Goal: Find specific page/section: Find specific page/section

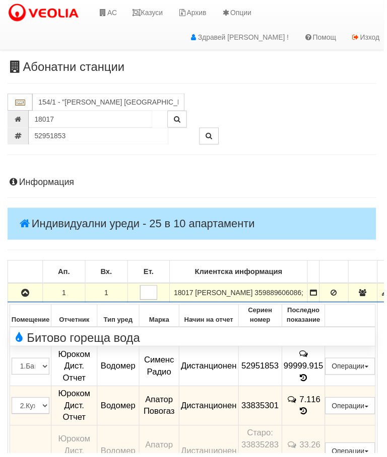
click at [155, 9] on link "Казуси" at bounding box center [148, 12] width 46 height 25
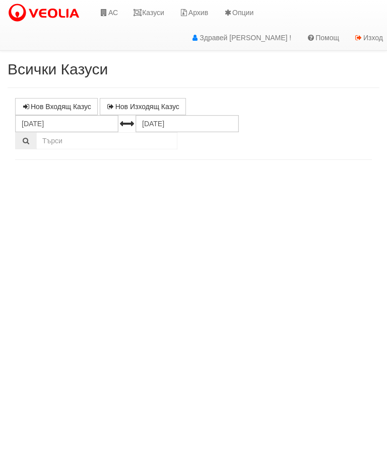
select select "10"
select select "1"
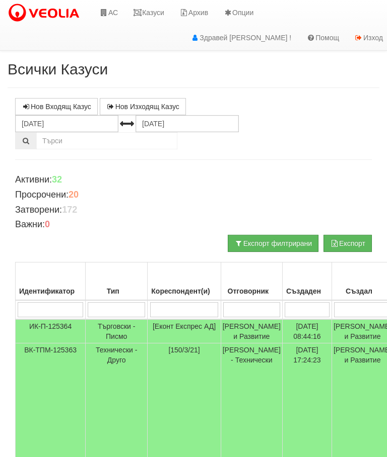
click at [111, 314] on input "search" at bounding box center [116, 309] width 57 height 15
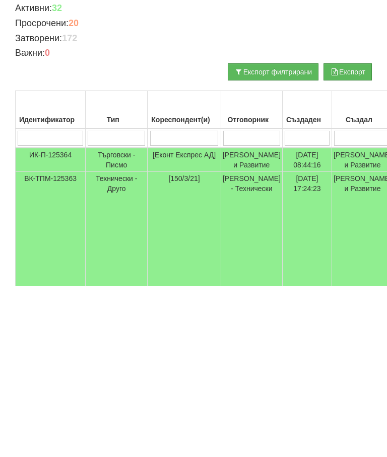
click at [178, 302] on input "search" at bounding box center [184, 309] width 68 height 15
type input "14"
type input "140"
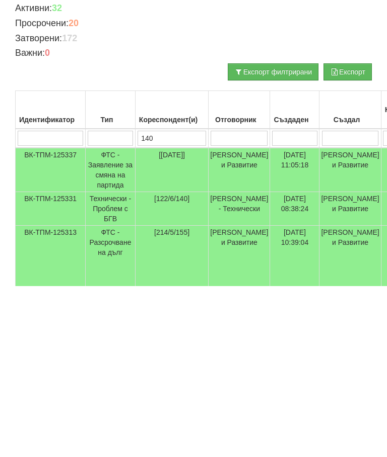
type input "140"
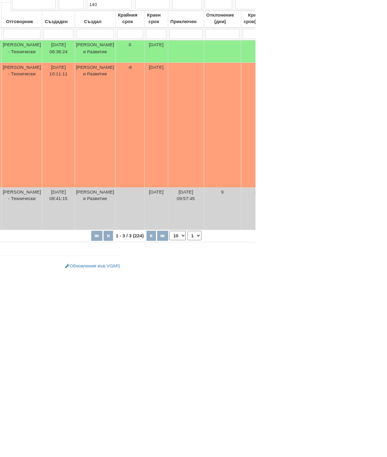
scroll to position [236, 0]
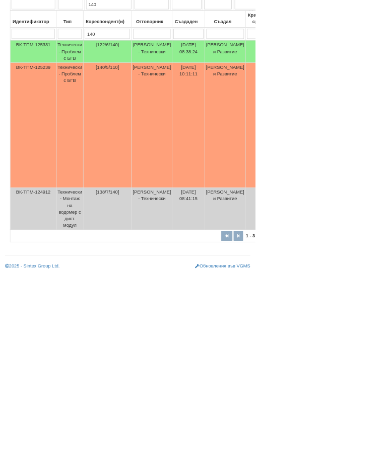
type input "140"
click at [111, 136] on td "Технически - Проблем с БГВ" at bounding box center [106, 231] width 41 height 190
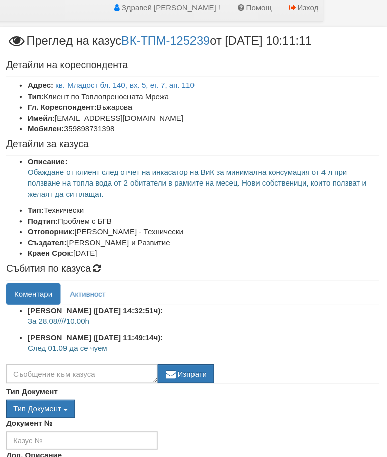
scroll to position [69, 72]
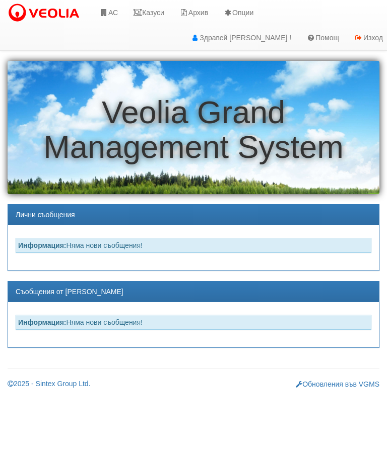
click at [115, 13] on link "АС" at bounding box center [109, 12] width 34 height 25
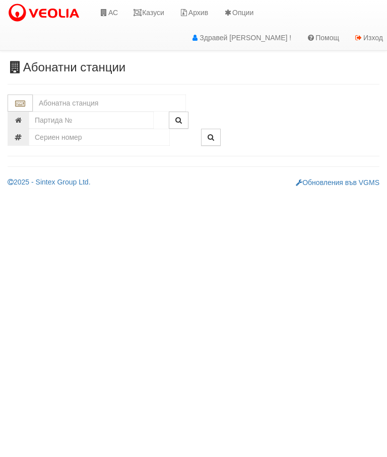
click at [65, 100] on input "text" at bounding box center [109, 103] width 153 height 17
type input "51413962"
click at [127, 138] on input "number" at bounding box center [99, 137] width 141 height 17
type input "51413962"
click at [212, 138] on icon "button" at bounding box center [210, 137] width 7 height 7
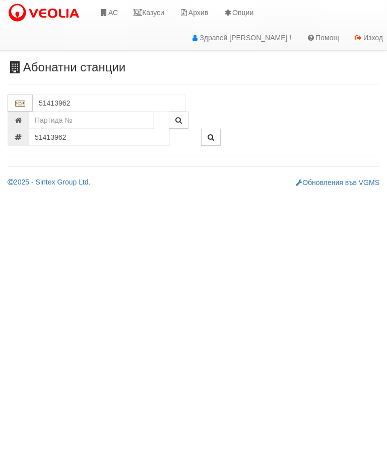
type input "146/1,2 - "ВЕОЛИЯ ЕНЕРДЖИ ВАРНА " ЕАД"
type input "7225"
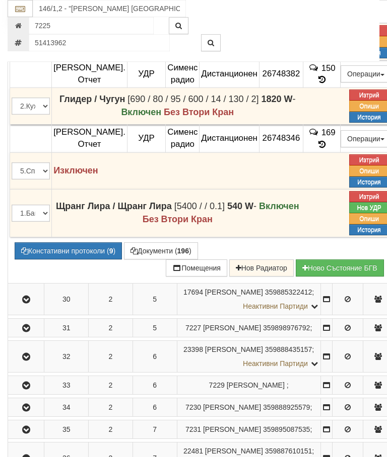
scroll to position [1263, 0]
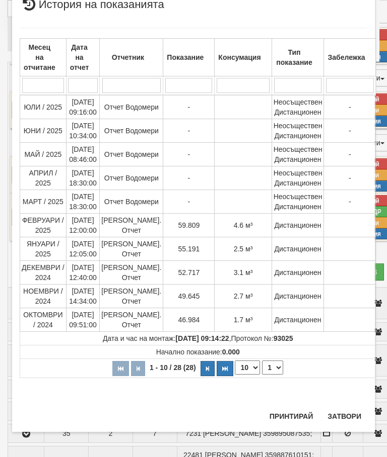
scroll to position [55, 0]
click at [347, 416] on button "Затвори" at bounding box center [344, 417] width 46 height 16
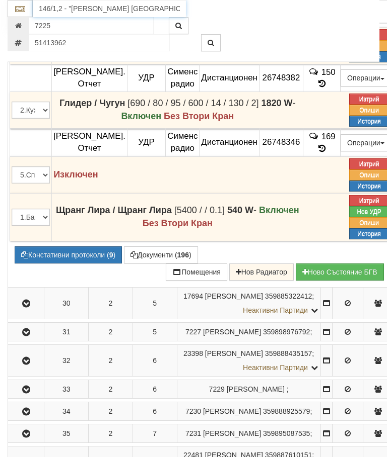
click at [159, 14] on input "146/1,2 - "ВЕОЛИЯ ЕНЕРДЖИ ВАРНА " ЕАД" at bounding box center [109, 8] width 153 height 17
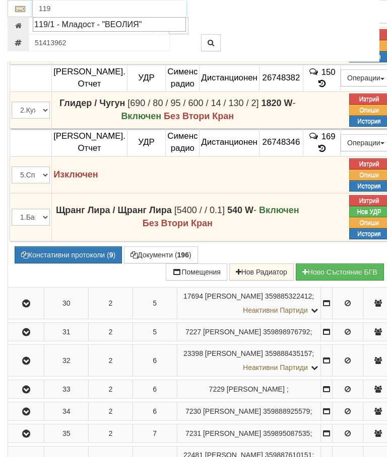
click at [151, 29] on div "119/1 - Младост - "ВЕОЛИЯ"" at bounding box center [109, 25] width 150 height 12
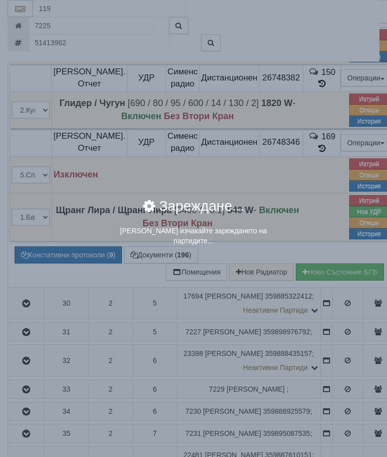
type input "119/1 - Младост - "ВЕОЛИЯ""
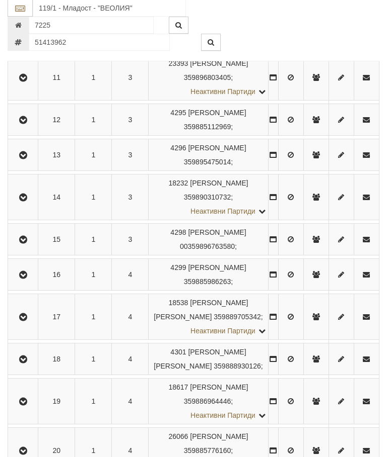
scroll to position [656, 0]
click at [20, 81] on icon "button" at bounding box center [23, 77] width 12 height 7
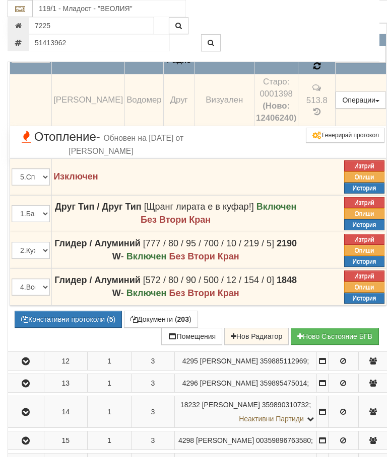
click at [313, 71] on icon at bounding box center [317, 66] width 8 height 9
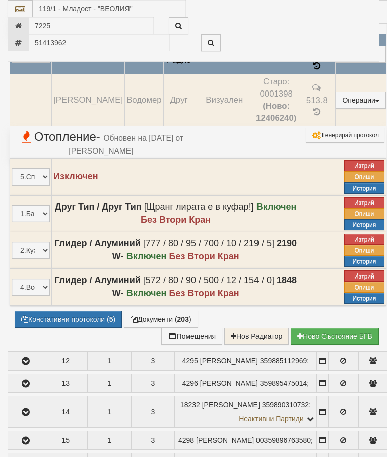
select select "10"
select select "1"
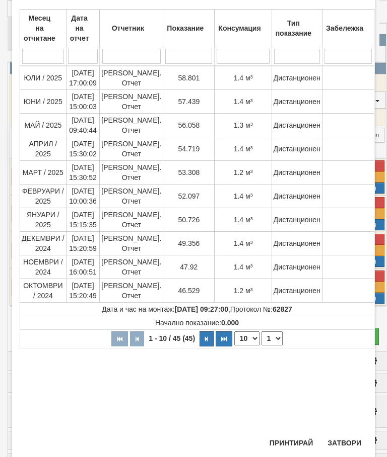
scroll to position [52, 0]
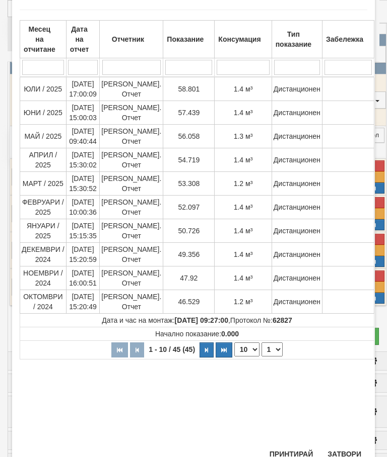
click at [344, 452] on button "Затвори" at bounding box center [344, 454] width 46 height 16
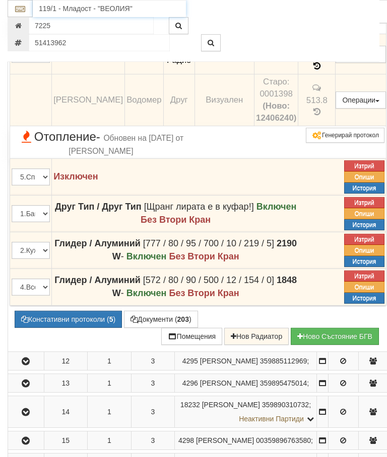
click at [110, 5] on input "119/1 - Младост - "ВЕОЛИЯ"" at bounding box center [109, 8] width 153 height 17
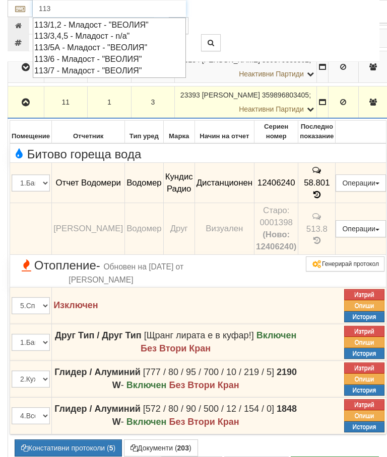
click at [138, 70] on div "113/7 - Младост - "ВЕОЛИЯ"" at bounding box center [109, 71] width 150 height 12
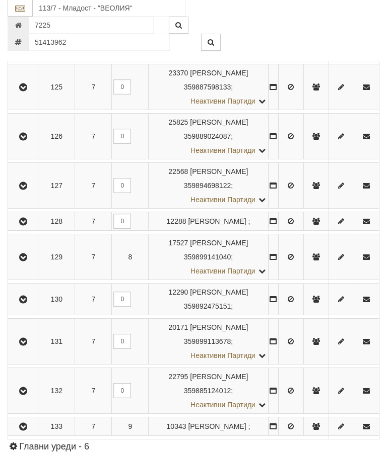
scroll to position [984, 0]
click at [20, 303] on icon "button" at bounding box center [23, 299] width 12 height 7
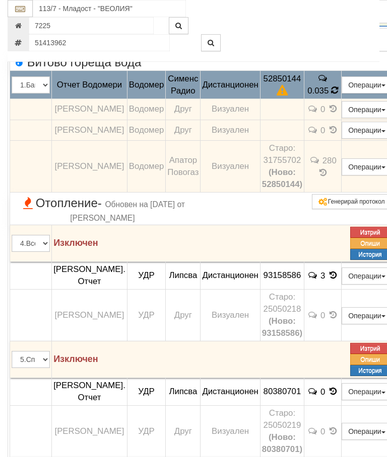
click at [304, 120] on td "0" at bounding box center [322, 109] width 37 height 21
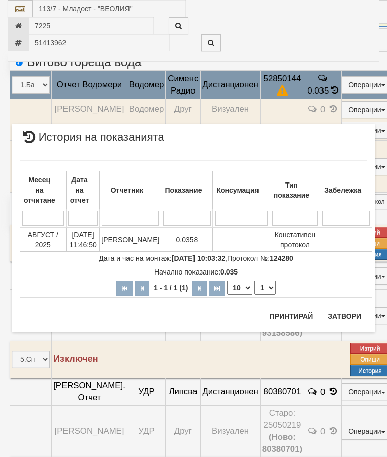
click at [345, 315] on button "Затвори" at bounding box center [344, 317] width 46 height 16
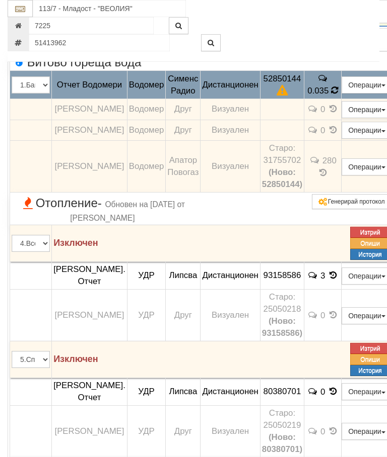
click at [330, 95] on icon at bounding box center [334, 90] width 8 height 9
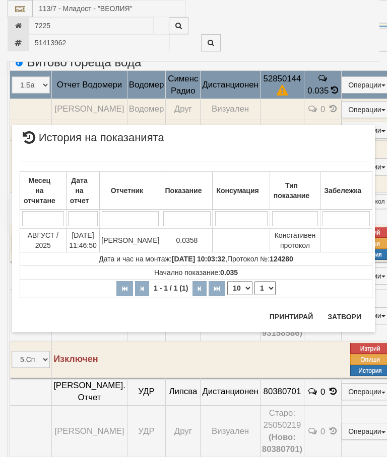
click at [343, 314] on button "Затвори" at bounding box center [344, 317] width 46 height 16
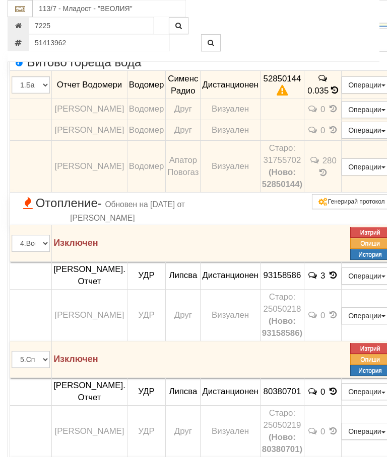
click at [330, 95] on icon at bounding box center [334, 90] width 8 height 9
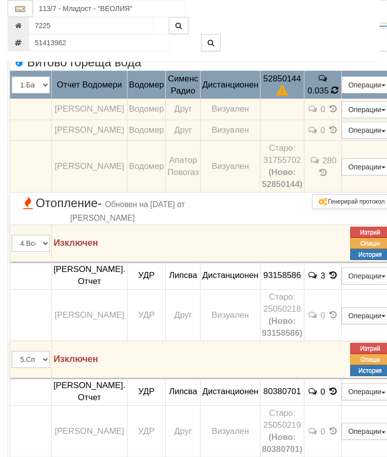
click at [330, 95] on icon at bounding box center [334, 90] width 8 height 9
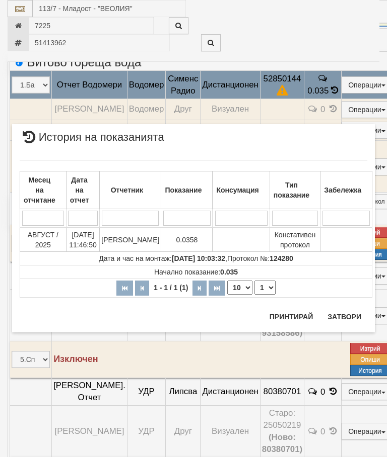
click at [347, 312] on button "Затвори" at bounding box center [344, 317] width 46 height 16
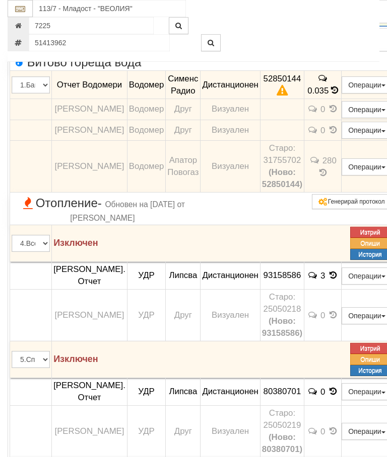
scroll to position [1060, 0]
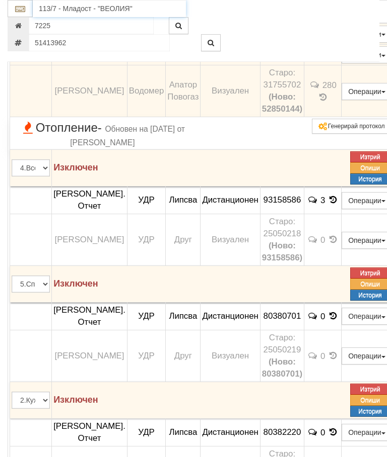
click at [58, 10] on input "113/7 - Младост - "ВЕОЛИЯ"" at bounding box center [109, 8] width 153 height 17
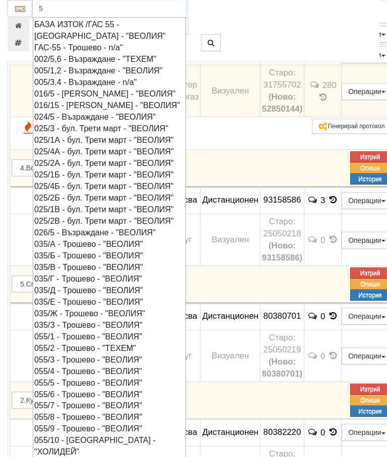
click at [170, 71] on div "005/1,2 - Възраждане - "ВЕОЛИЯ"" at bounding box center [109, 71] width 150 height 12
type input "005/1,2 - Възраждане - "ВЕОЛИЯ""
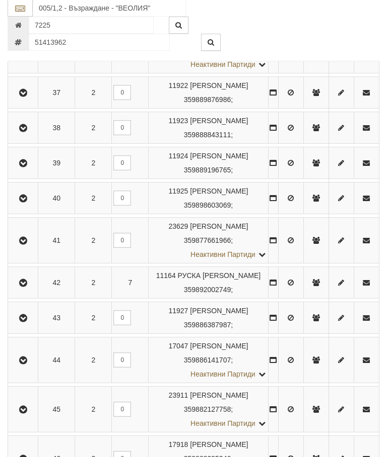
scroll to position [1705, 0]
click at [20, 239] on icon "button" at bounding box center [23, 240] width 12 height 7
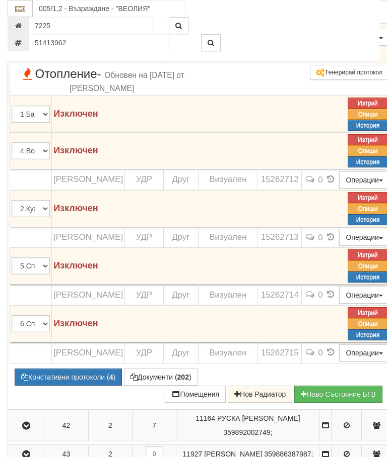
scroll to position [1780, 0]
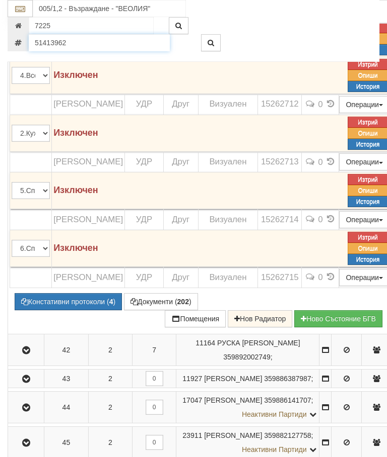
click at [101, 46] on input "51413962" at bounding box center [99, 42] width 141 height 17
type input "52850144"
click at [206, 42] on button "button" at bounding box center [211, 42] width 20 height 17
type input "113/7 - "ВЕОЛИЯ ЕНЕРДЖИ ВАРНА " ЕАД"
type input "12290"
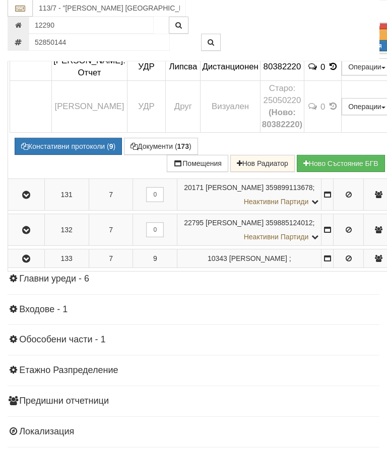
scroll to position [1438, 0]
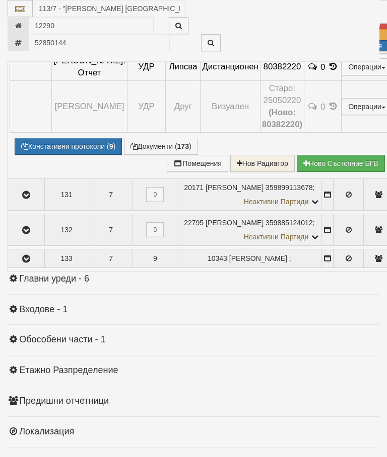
select select "10"
select select "1"
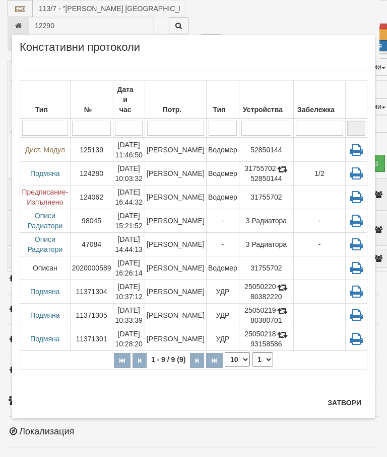
click at [342, 407] on button "Затвори" at bounding box center [344, 403] width 46 height 16
